Goal: Task Accomplishment & Management: Manage account settings

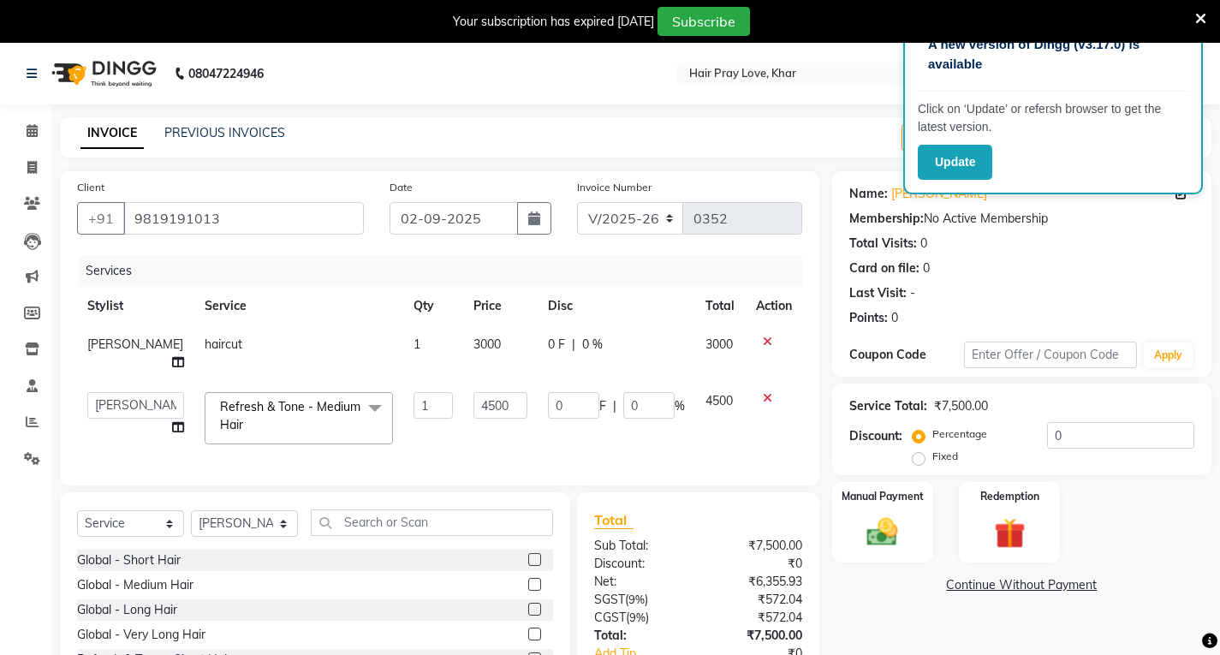
select select "6919"
select select "54376"
select select "service"
select select "54376"
click at [446, 456] on div "Services Stylist Service Qty Price Disc Total Action [PERSON_NAME] haircut 1 30…" at bounding box center [439, 361] width 725 height 213
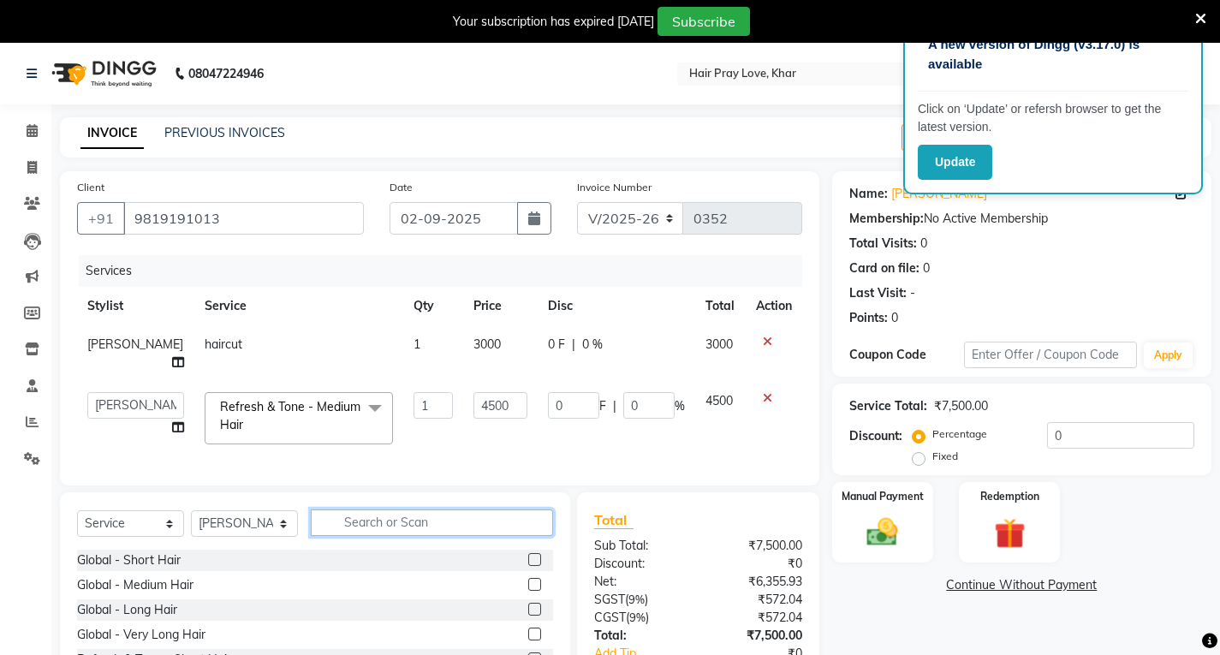
click at [365, 536] on input "text" at bounding box center [432, 522] width 242 height 27
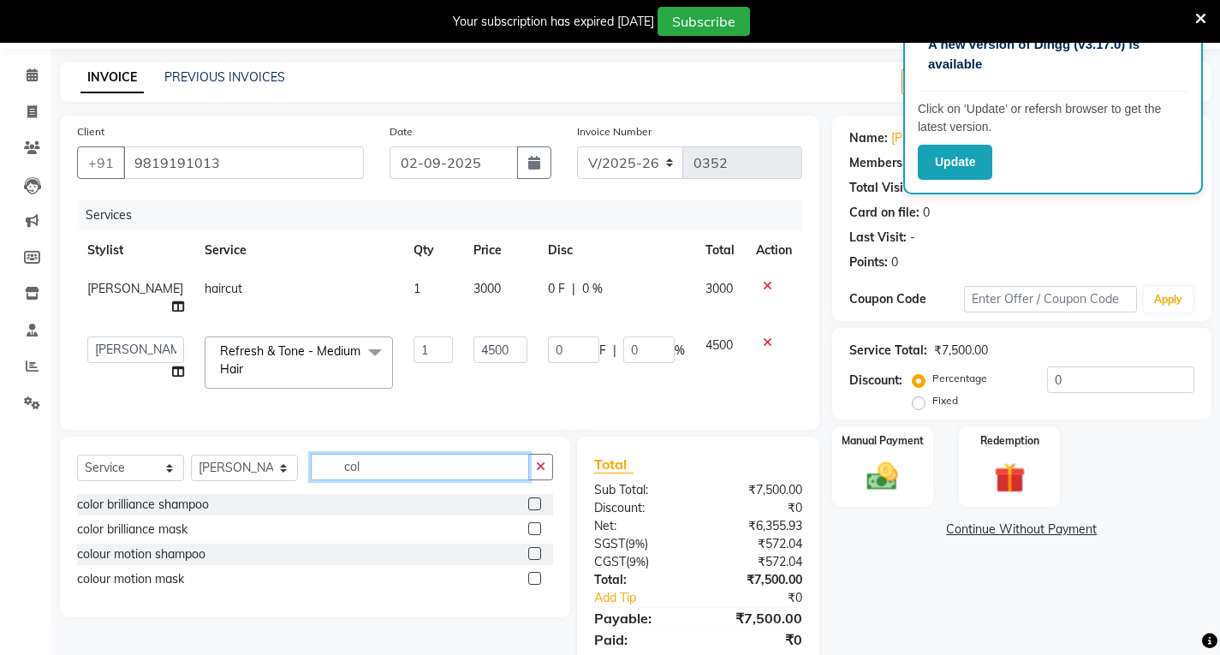
scroll to position [86, 0]
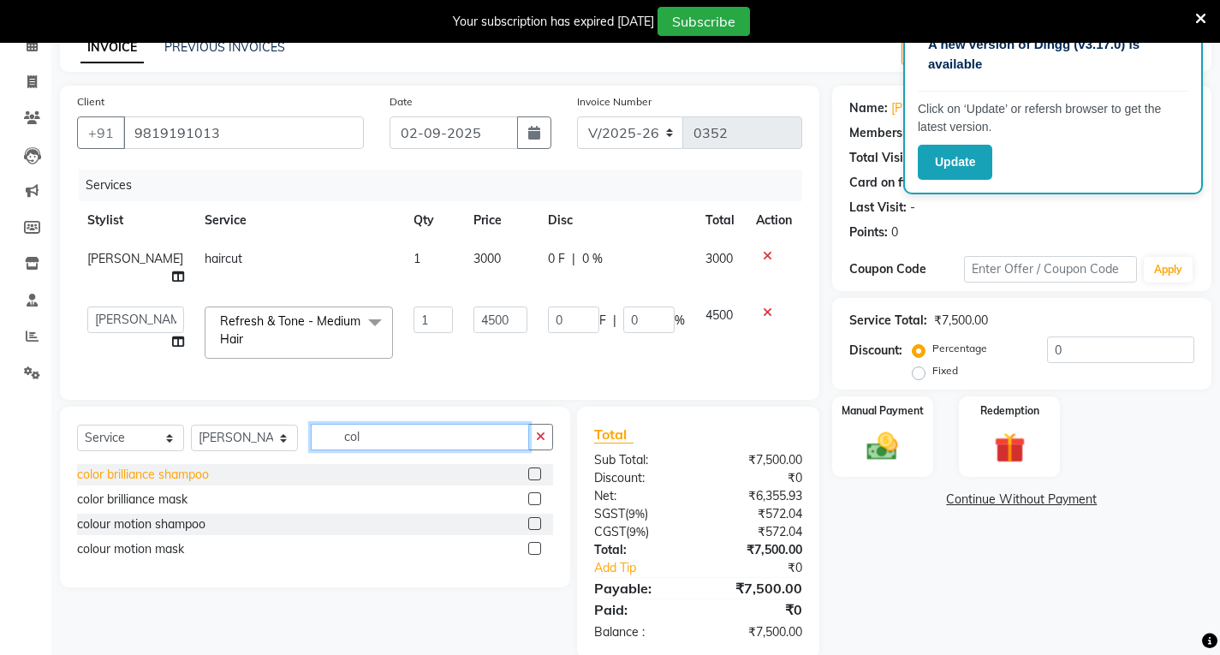
type input "col"
click at [184, 484] on div "color brilliance shampoo" at bounding box center [143, 475] width 132 height 18
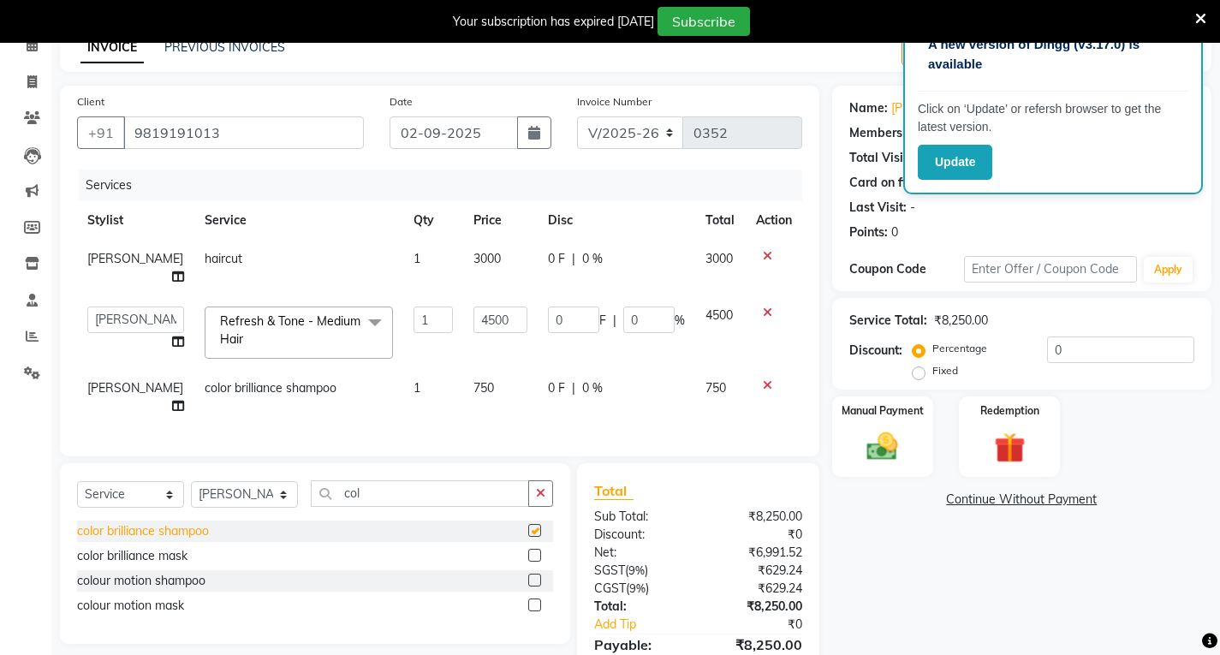
checkbox input "false"
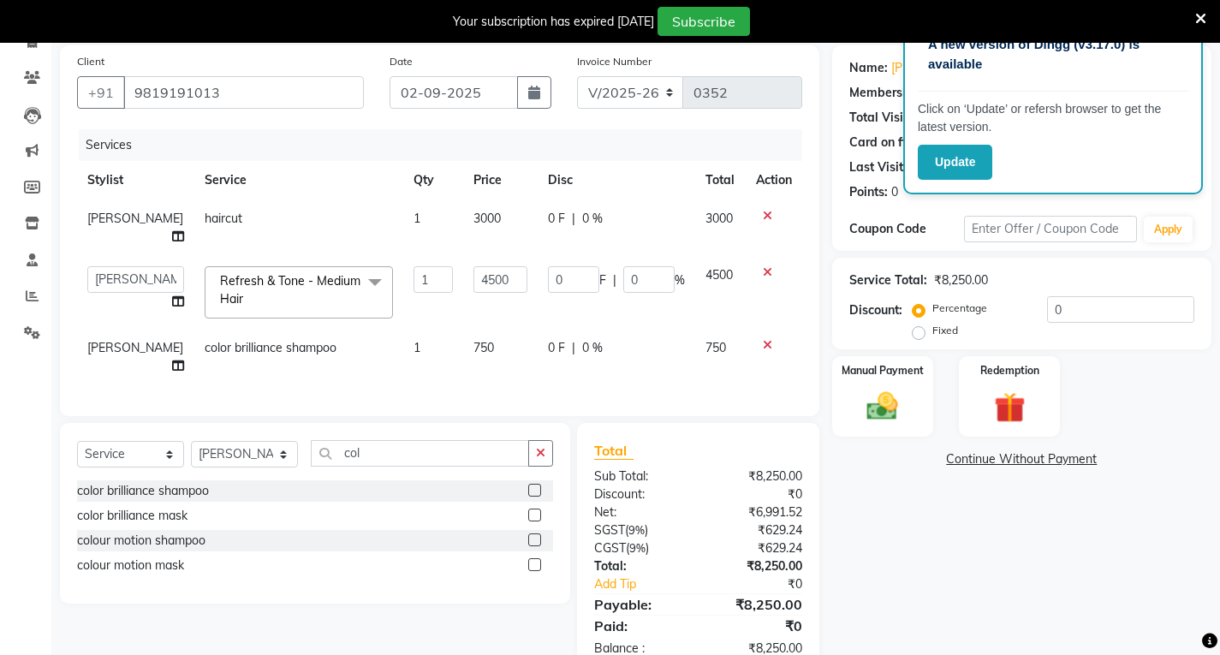
scroll to position [184, 0]
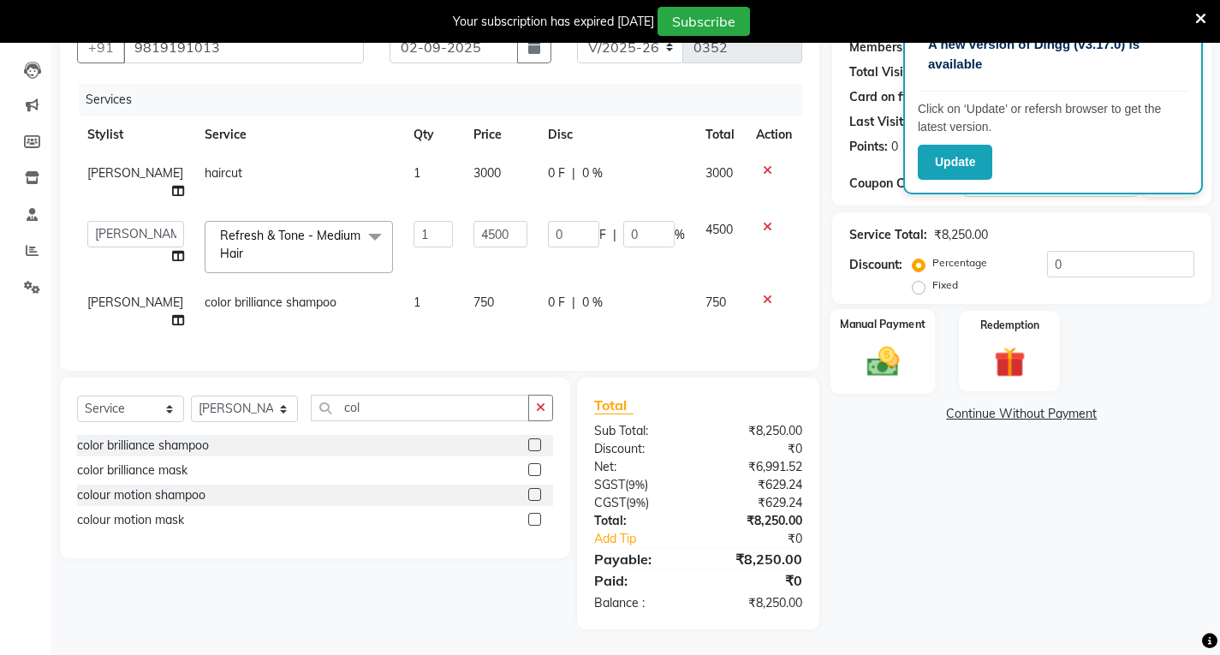
click at [897, 343] on img at bounding box center [882, 361] width 52 height 37
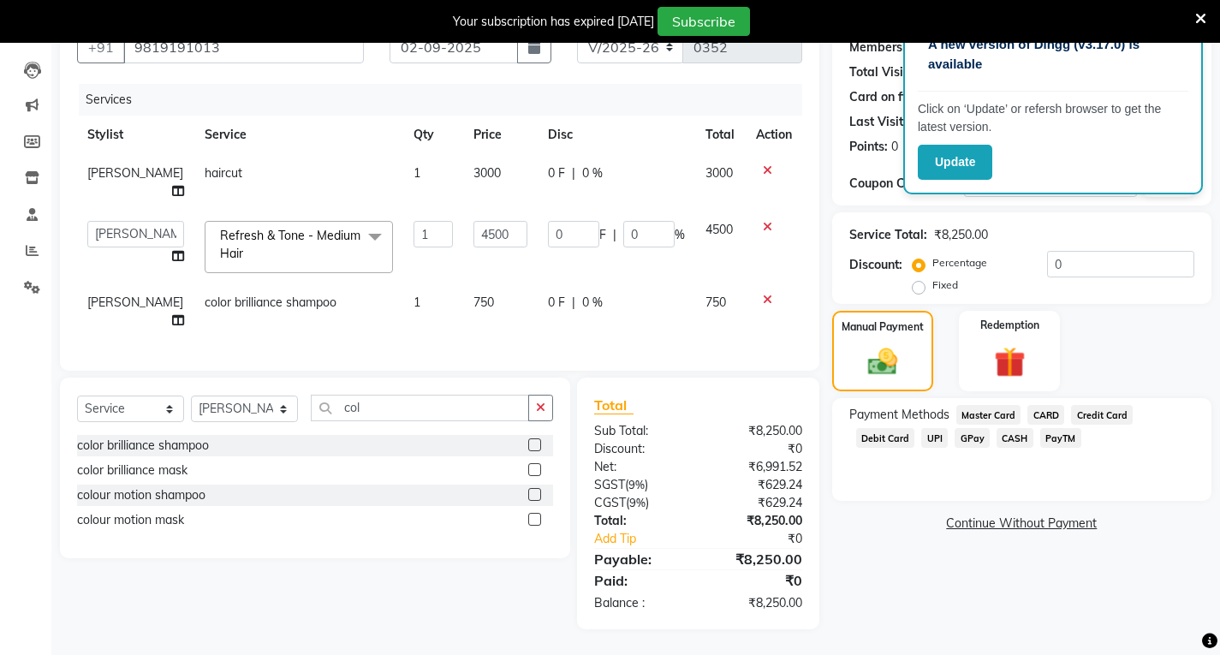
click at [955, 430] on span "GPay" at bounding box center [972, 438] width 35 height 20
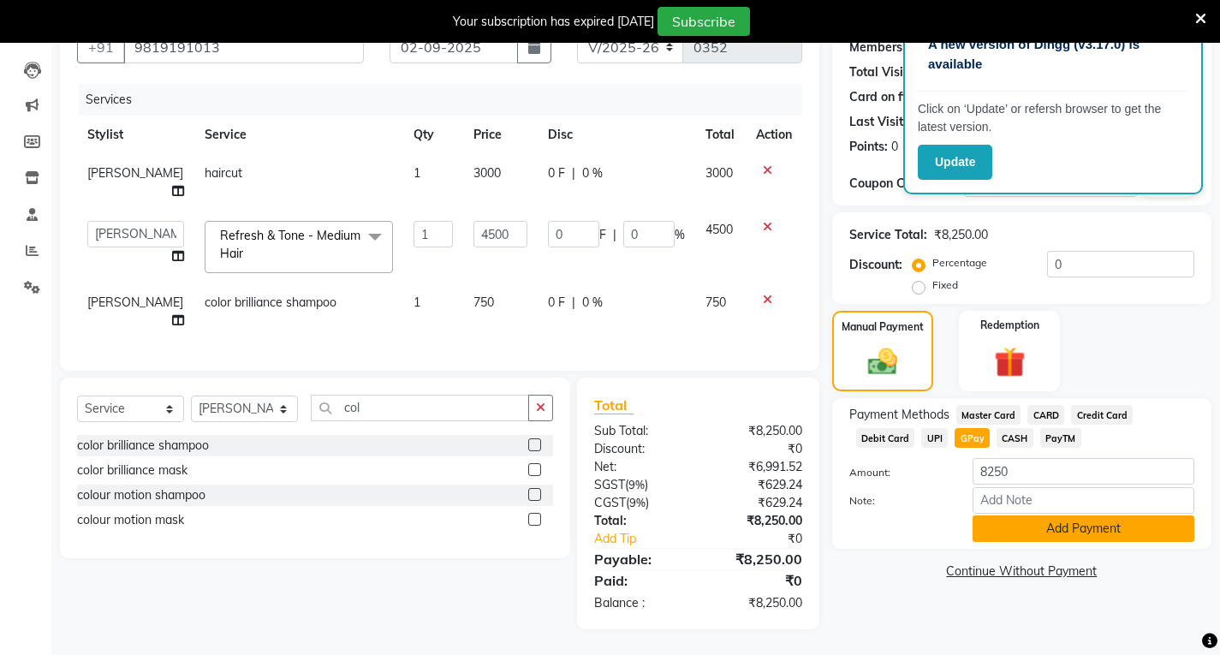
click at [1028, 524] on button "Add Payment" at bounding box center [1084, 528] width 222 height 27
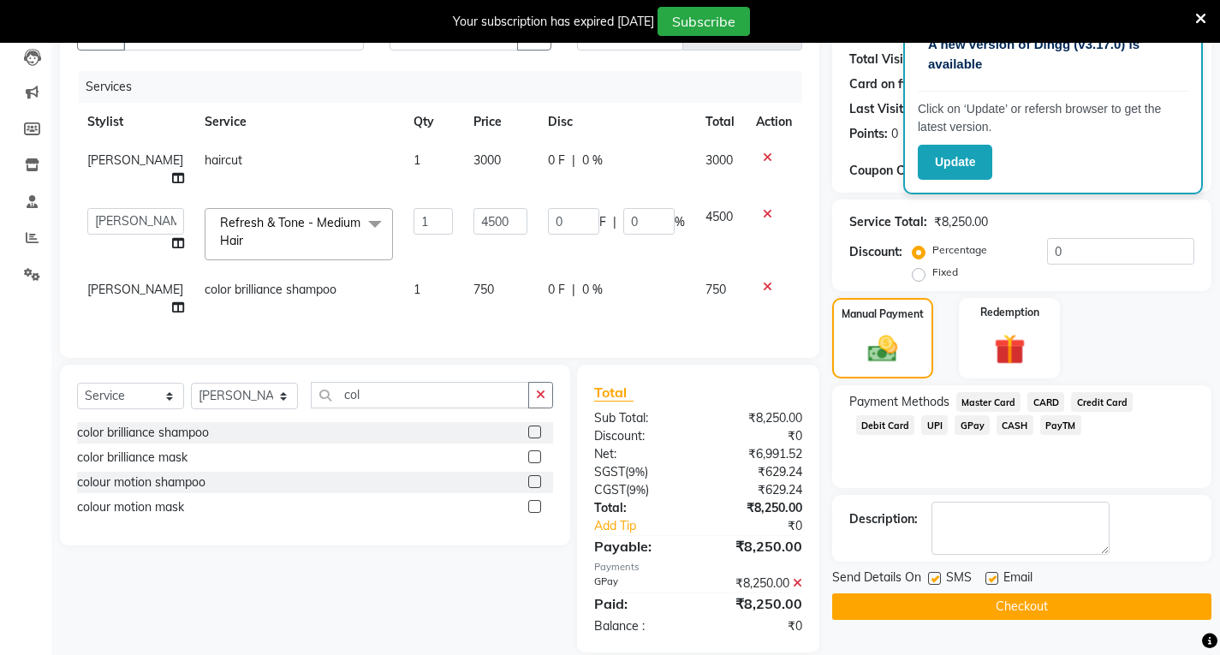
click at [938, 617] on button "Checkout" at bounding box center [1021, 606] width 379 height 27
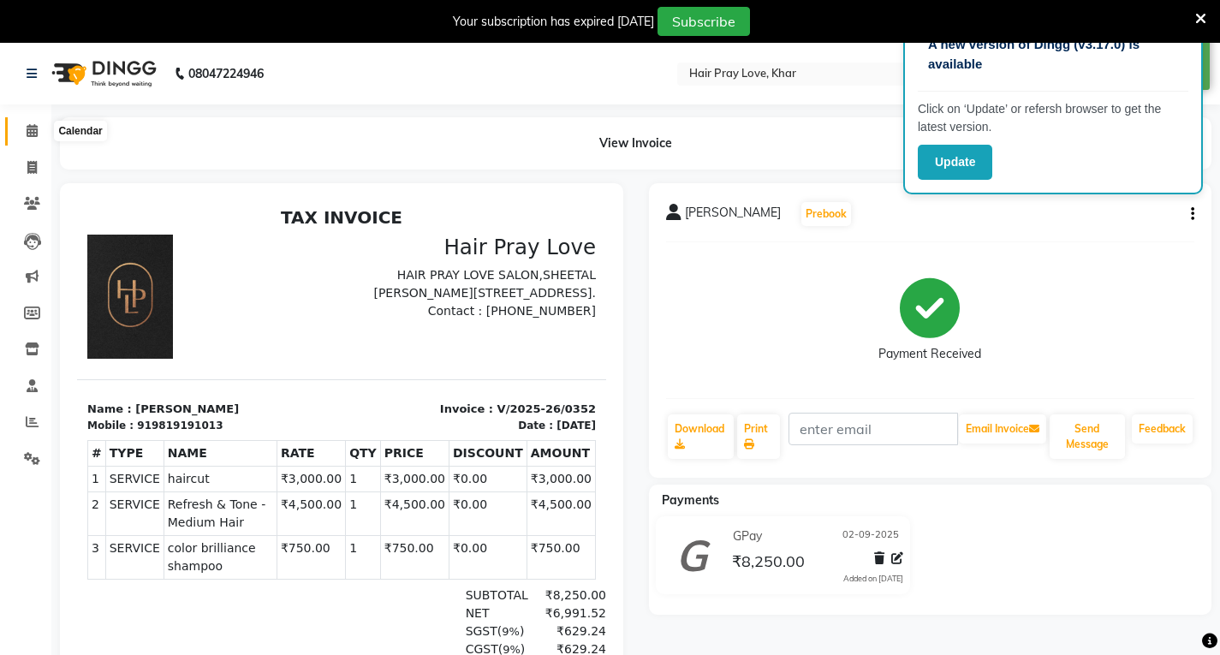
click at [27, 134] on icon at bounding box center [32, 130] width 11 height 13
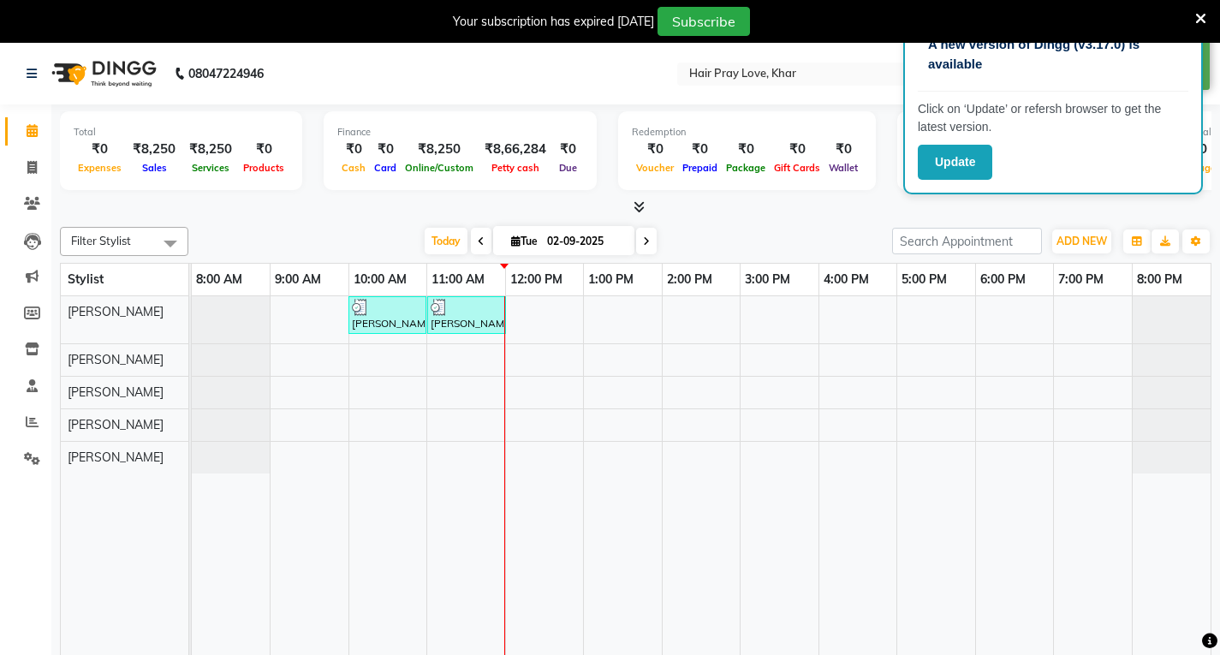
click at [556, 308] on div "[PERSON_NAME], TK01, 10:00 AM-11:00 AM, Refresh & Tone - Medium Hair [PERSON_NA…" at bounding box center [701, 488] width 1019 height 384
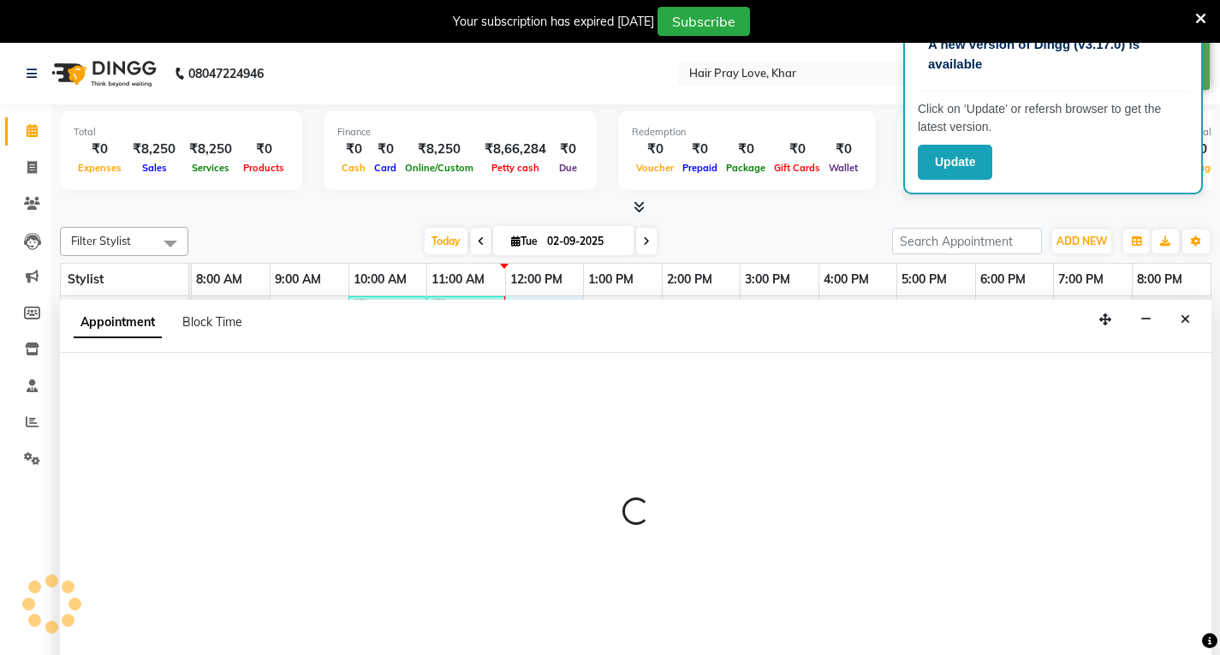
scroll to position [43, 0]
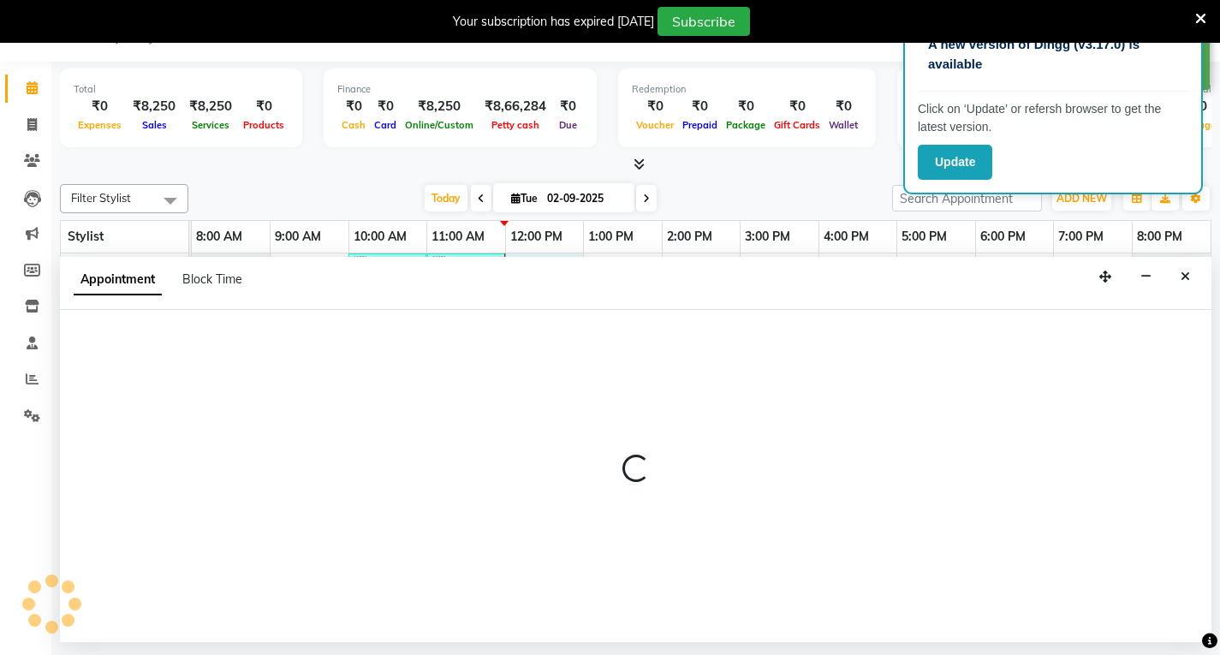
select select "54376"
select select "720"
select select "tentative"
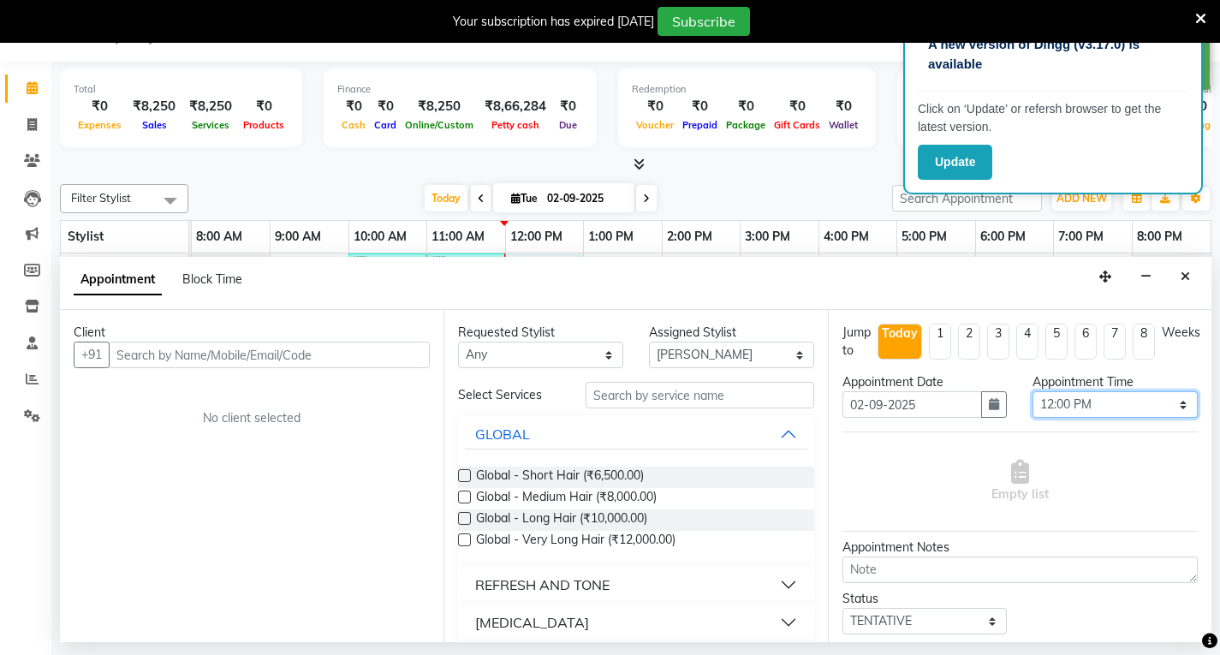
click at [1124, 413] on select "Select 09:00 AM 09:15 AM 09:30 AM 09:45 AM 10:00 AM 10:15 AM 10:30 AM 10:45 AM …" at bounding box center [1115, 404] width 165 height 27
select select "750"
click at [1033, 391] on select "Select 09:00 AM 09:15 AM 09:30 AM 09:45 AM 10:00 AM 10:15 AM 10:30 AM 10:45 AM …" at bounding box center [1115, 404] width 165 height 27
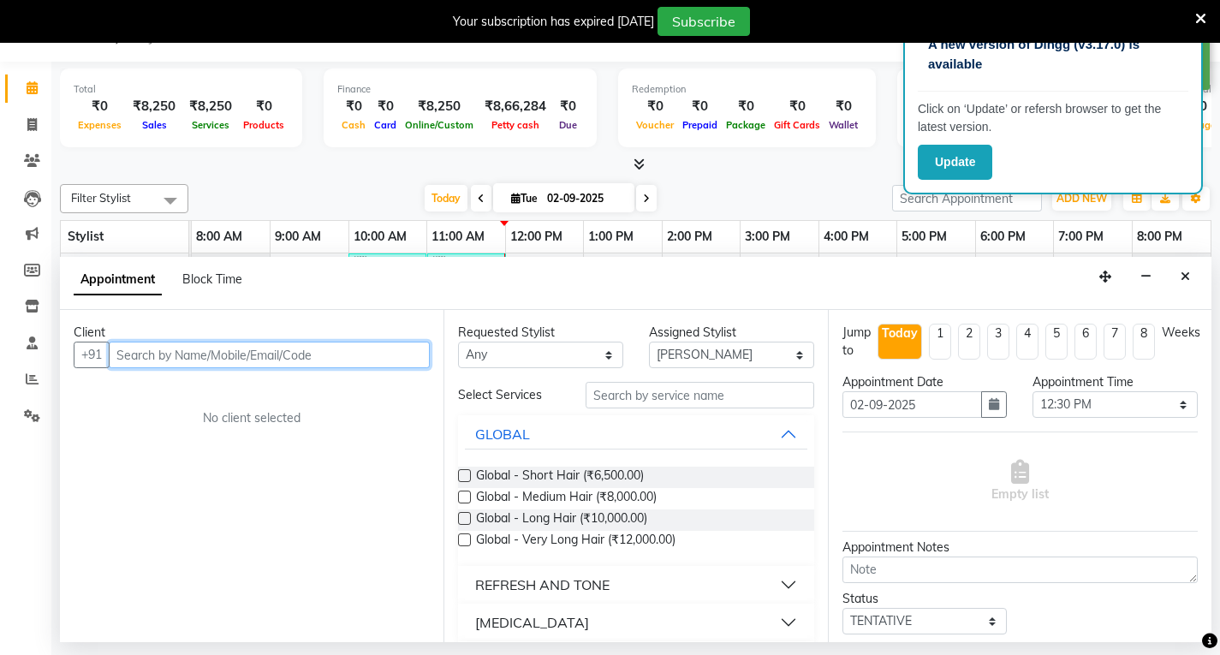
click at [229, 351] on input "text" at bounding box center [269, 355] width 321 height 27
type input "c"
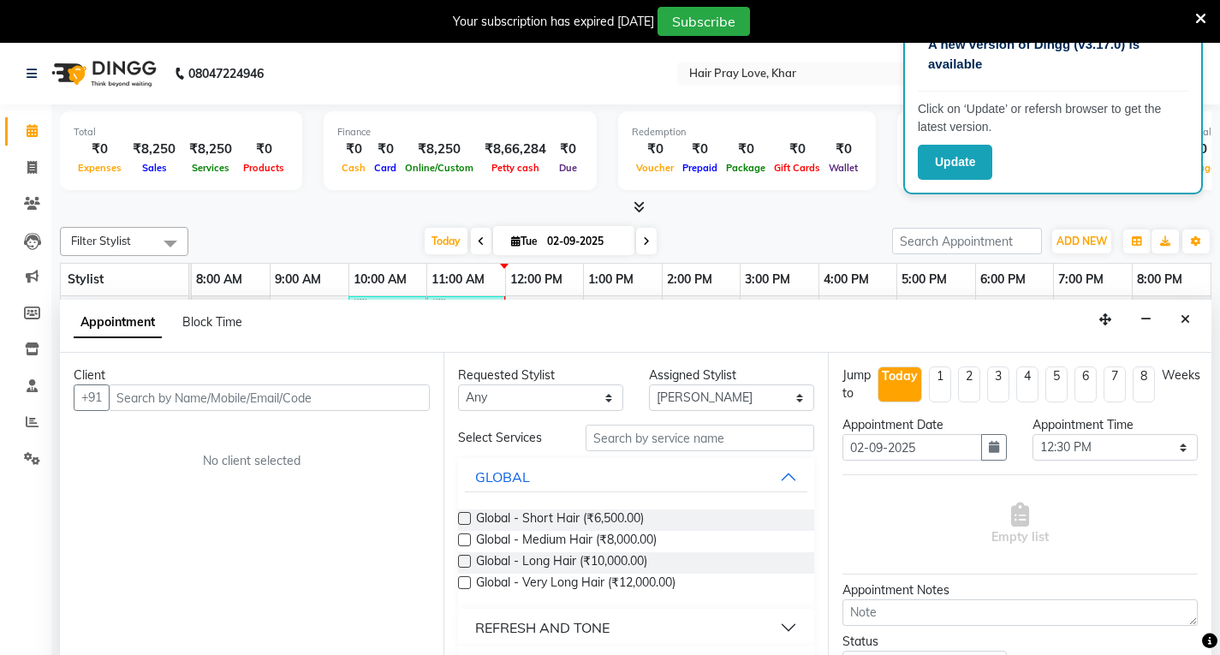
click at [29, 148] on li "Calendar" at bounding box center [25, 131] width 51 height 37
click at [33, 157] on link "Invoice" at bounding box center [25, 168] width 41 height 28
select select "service"
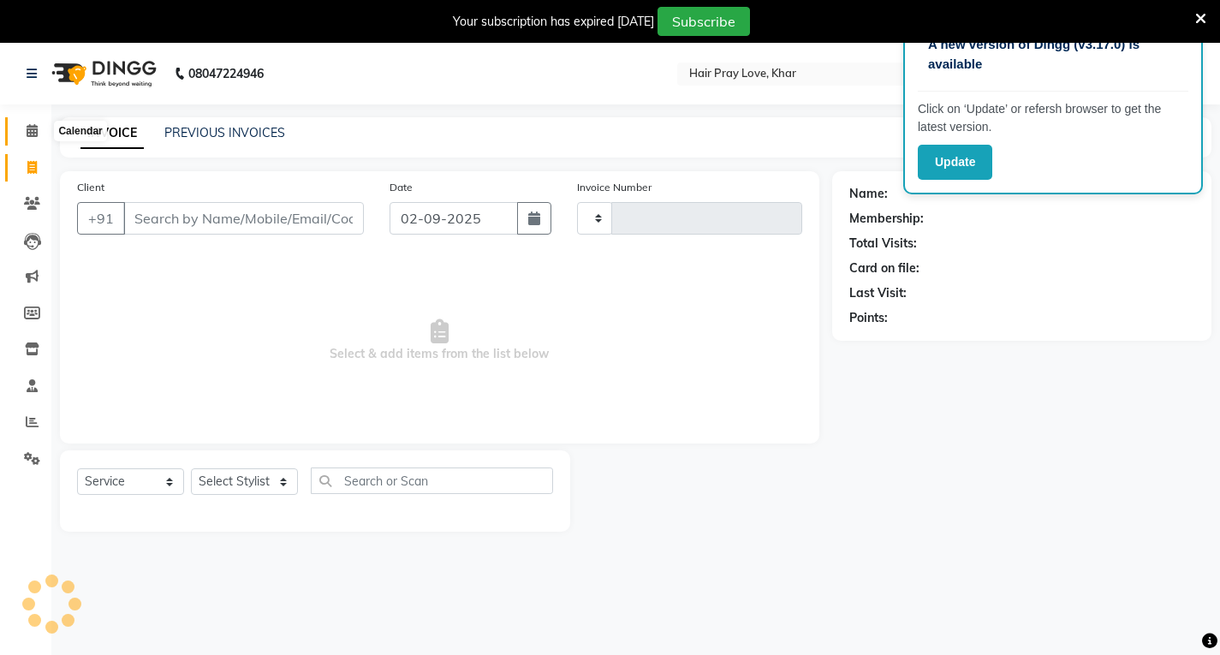
type input "0353"
click at [33, 140] on span at bounding box center [32, 132] width 30 height 20
